Goal: Task Accomplishment & Management: Manage account settings

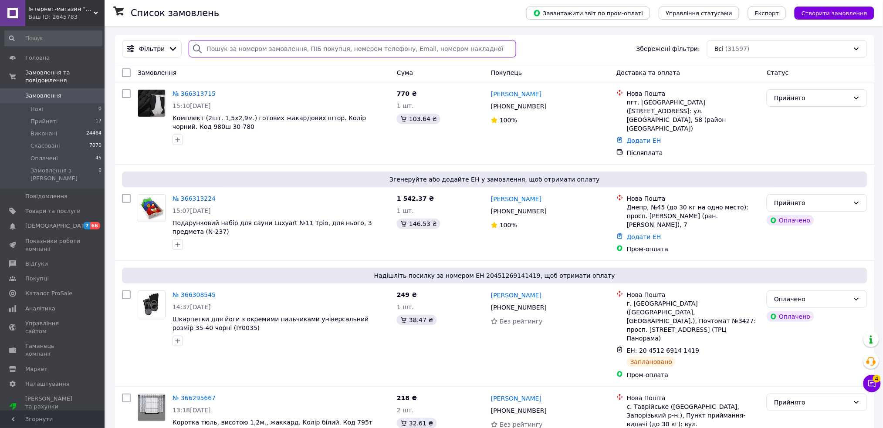
click at [459, 50] on input "search" at bounding box center [352, 48] width 327 height 17
paste input "366238776"
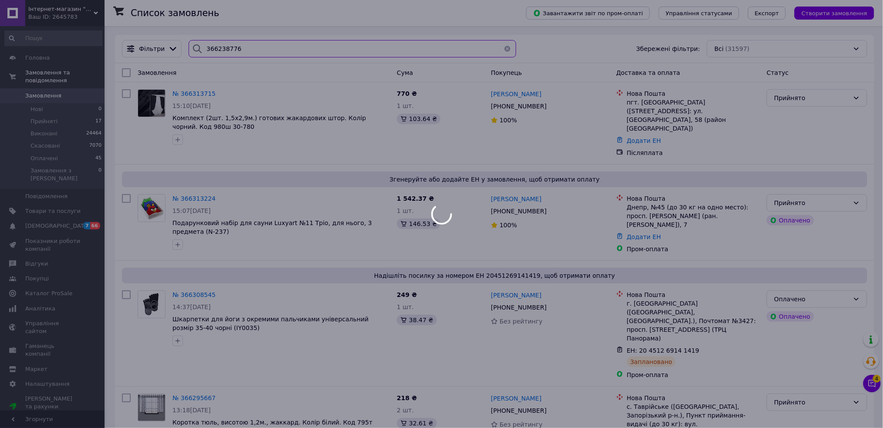
type input "366238776"
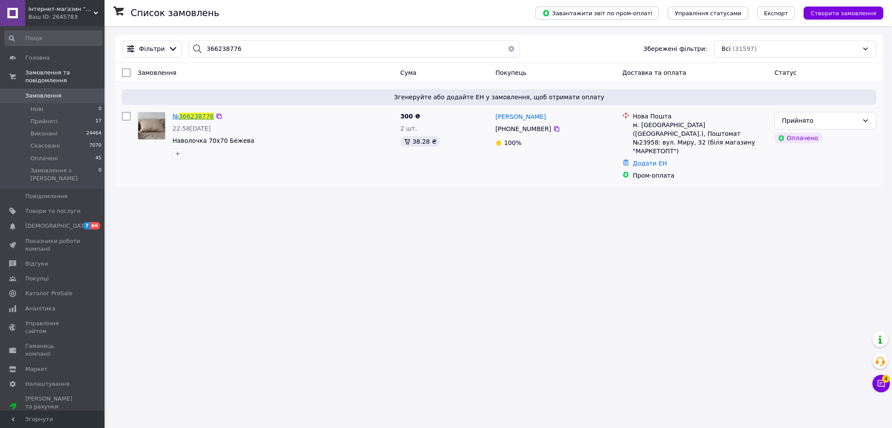
click at [199, 118] on span "366238776" at bounding box center [196, 116] width 35 height 7
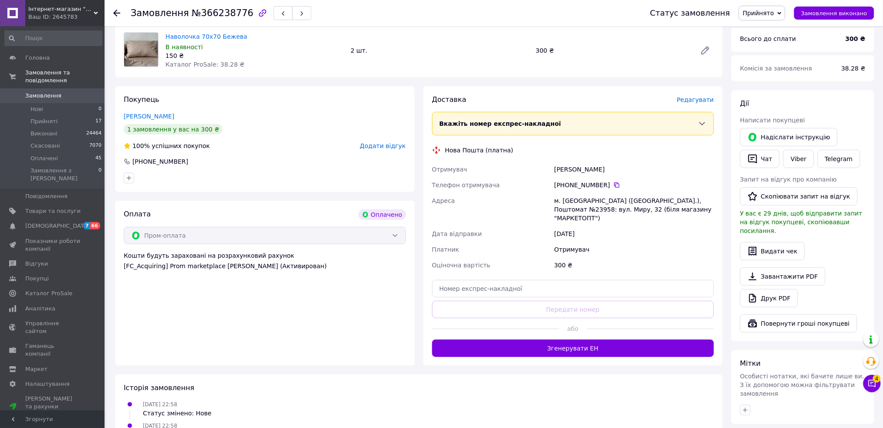
scroll to position [92, 0]
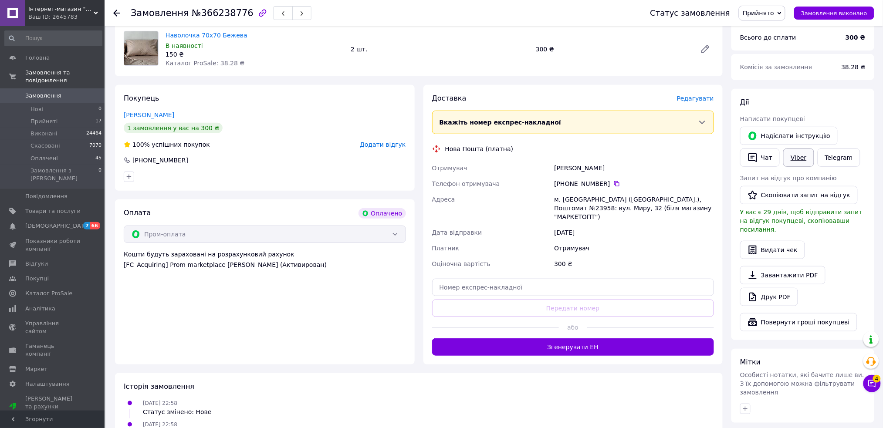
click at [795, 156] on link "Viber" at bounding box center [798, 157] width 30 height 18
drag, startPoint x: 224, startPoint y: 32, endPoint x: 164, endPoint y: 38, distance: 60.8
click at [164, 38] on div "Наволочка 70х70 Бежева В наявності 150 ₴ Каталог ProSale: 38.28 ₴" at bounding box center [254, 49] width 185 height 40
copy link "Наволочка 70х70 Бежева"
drag, startPoint x: 598, startPoint y: 164, endPoint x: 553, endPoint y: 171, distance: 45.5
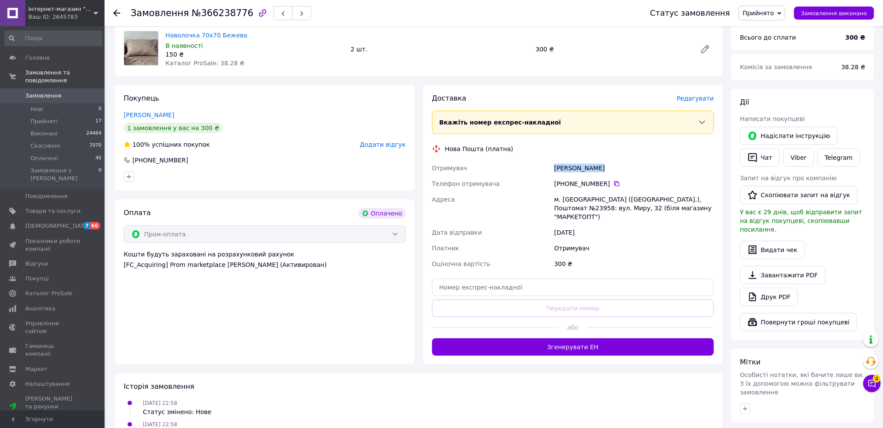
click at [553, 171] on div "[PERSON_NAME]" at bounding box center [633, 168] width 163 height 16
copy div "[PERSON_NAME]"
click at [215, 34] on link "Наволочка 70х70 Бежева" at bounding box center [206, 35] width 82 height 7
